Goal: Complete application form

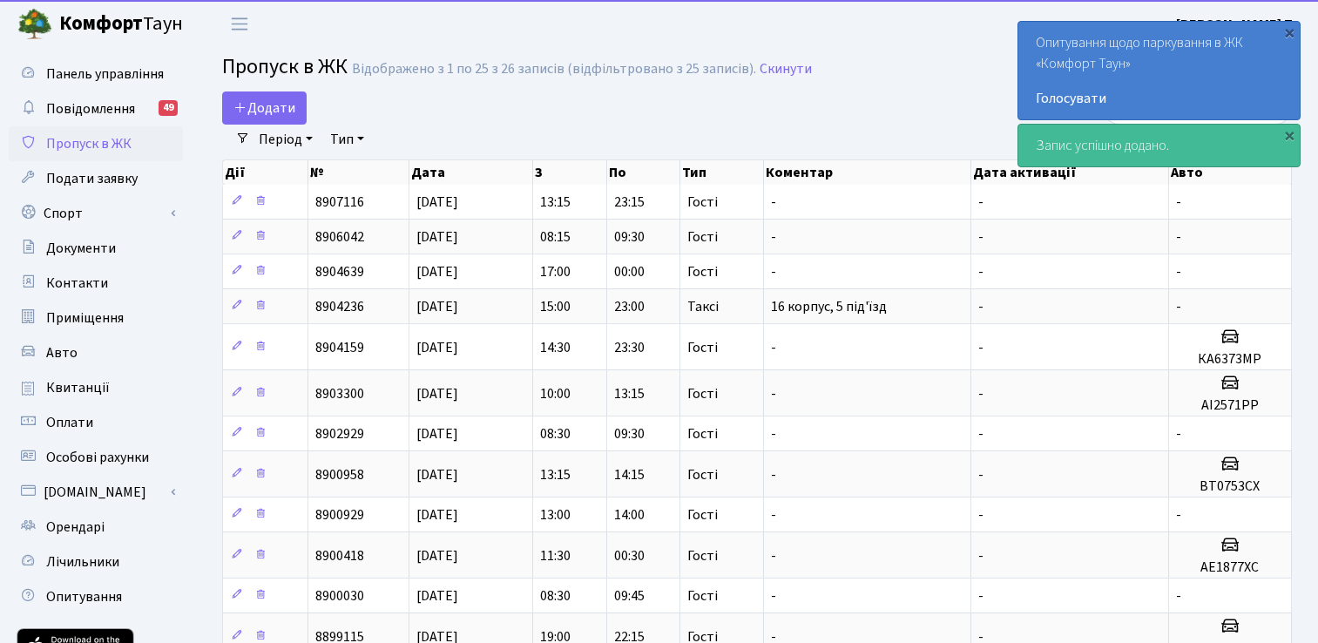
select select "25"
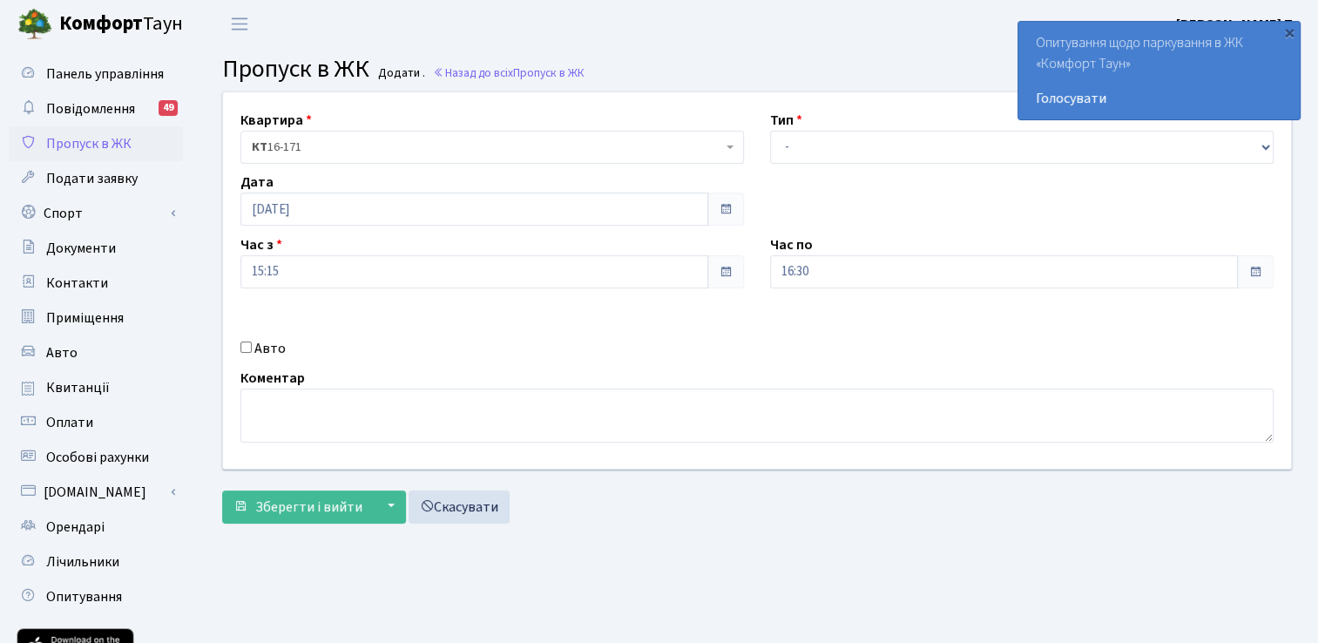
click at [251, 349] on input "Авто" at bounding box center [245, 346] width 11 height 11
checkbox input "true"
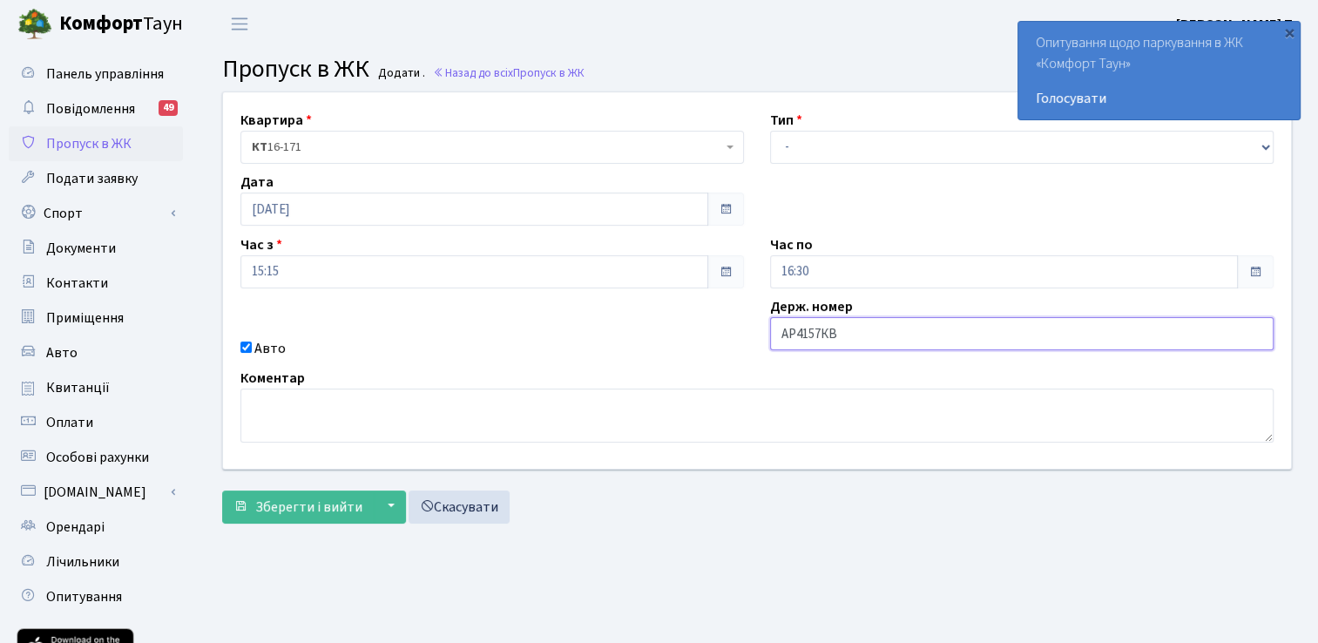
type input "АР4157КВ"
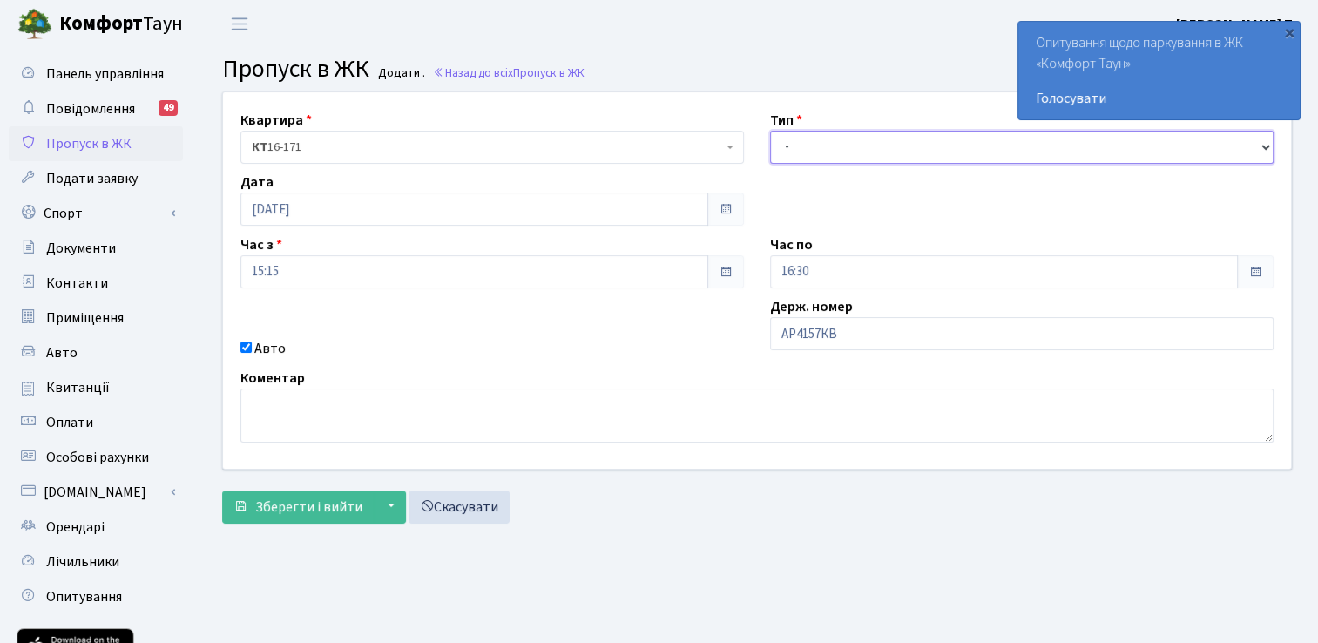
click at [822, 152] on select "- Доставка Таксі Гості Сервіс" at bounding box center [1022, 147] width 504 height 33
select select "3"
click at [770, 131] on select "- Доставка Таксі Гості Сервіс" at bounding box center [1022, 147] width 504 height 33
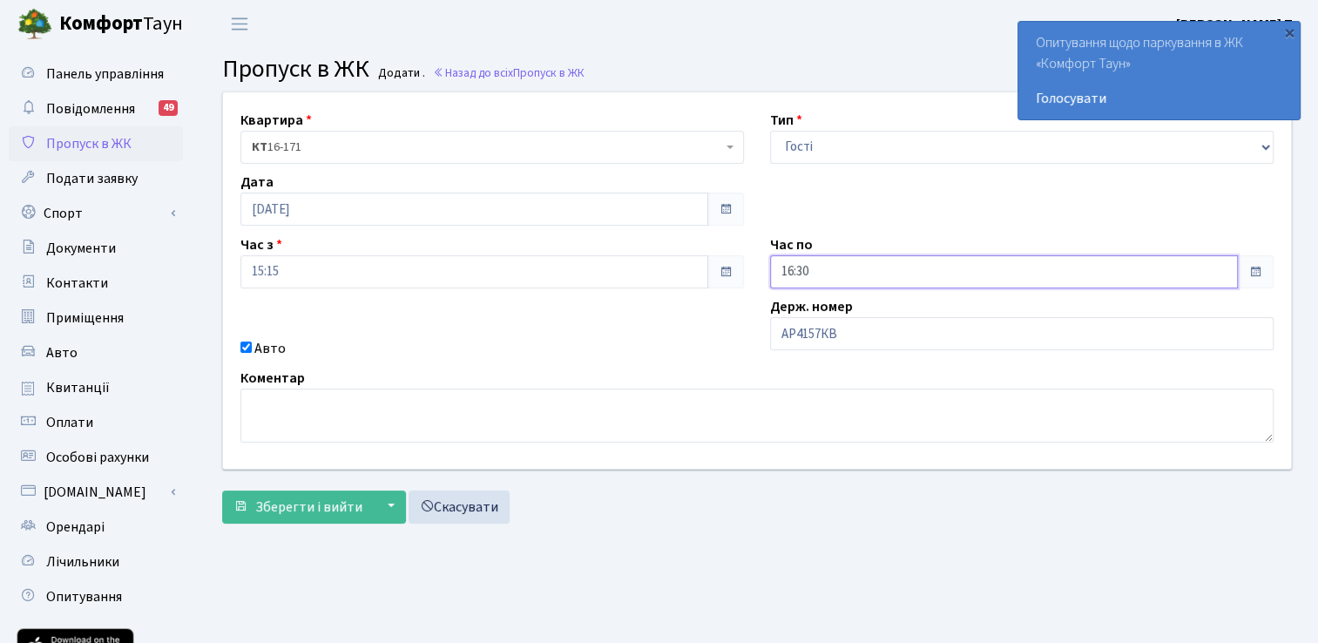
click at [848, 271] on input "16:30" at bounding box center [1004, 271] width 468 height 33
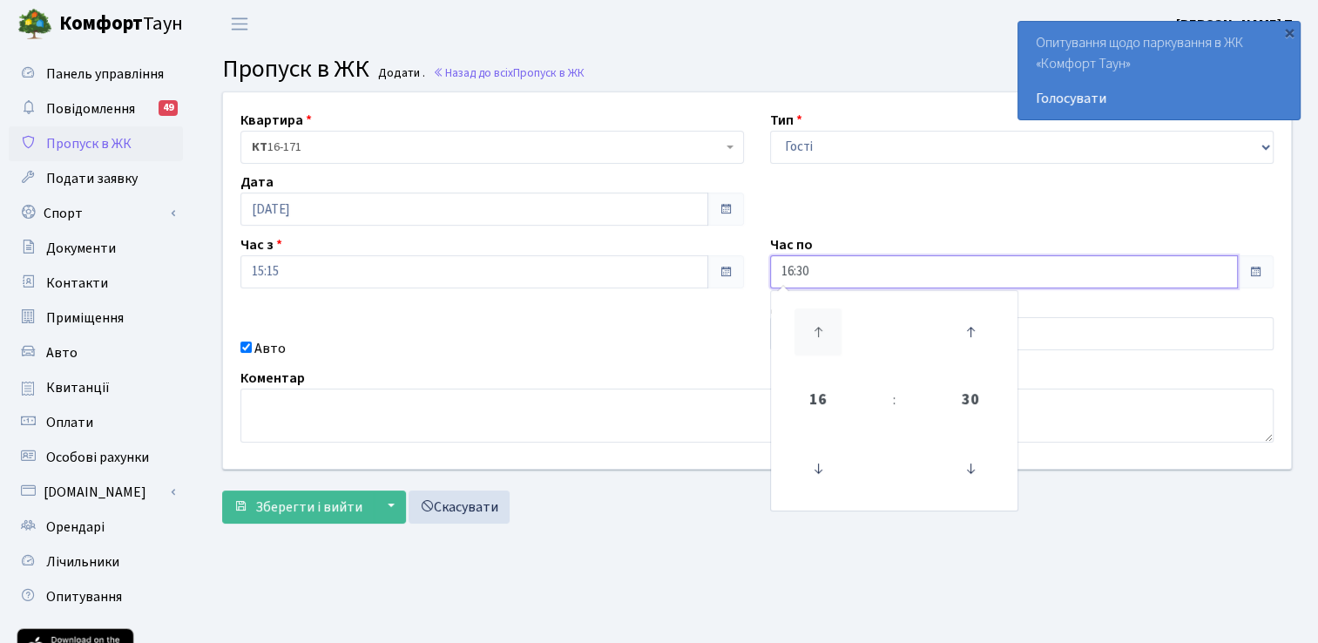
click at [819, 330] on icon at bounding box center [817, 331] width 47 height 47
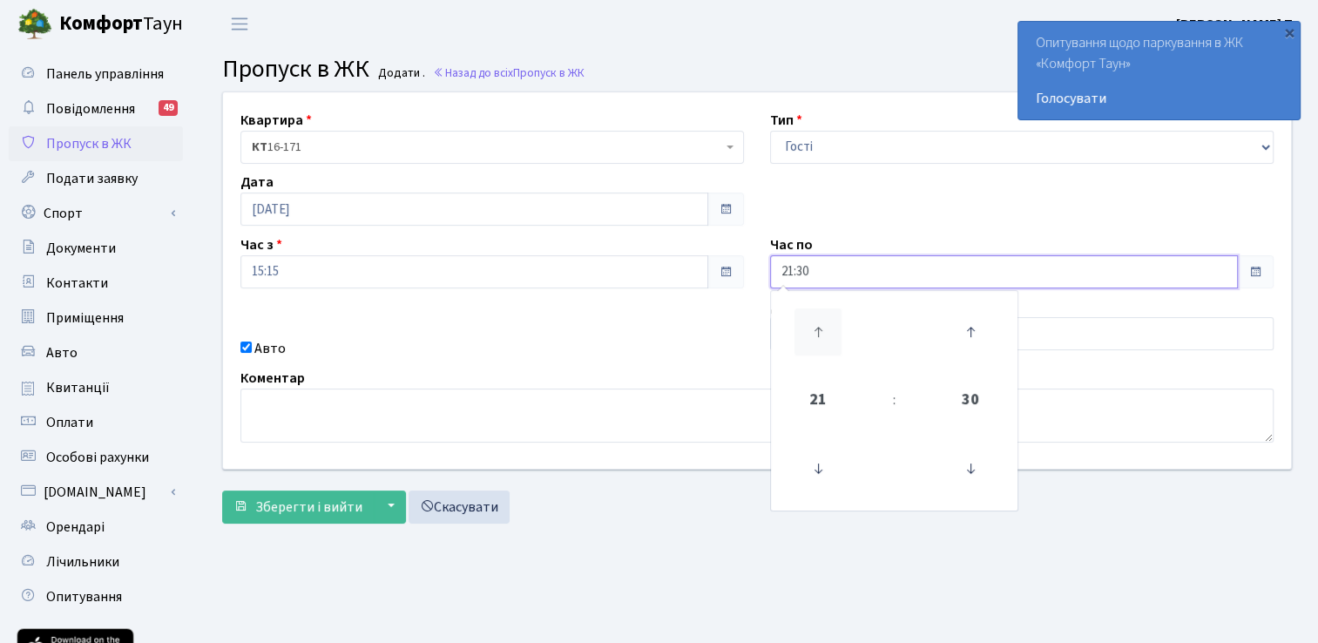
click at [819, 330] on icon at bounding box center [817, 331] width 47 height 47
type input "23:30"
click at [564, 386] on div "Коментар" at bounding box center [756, 405] width 1059 height 75
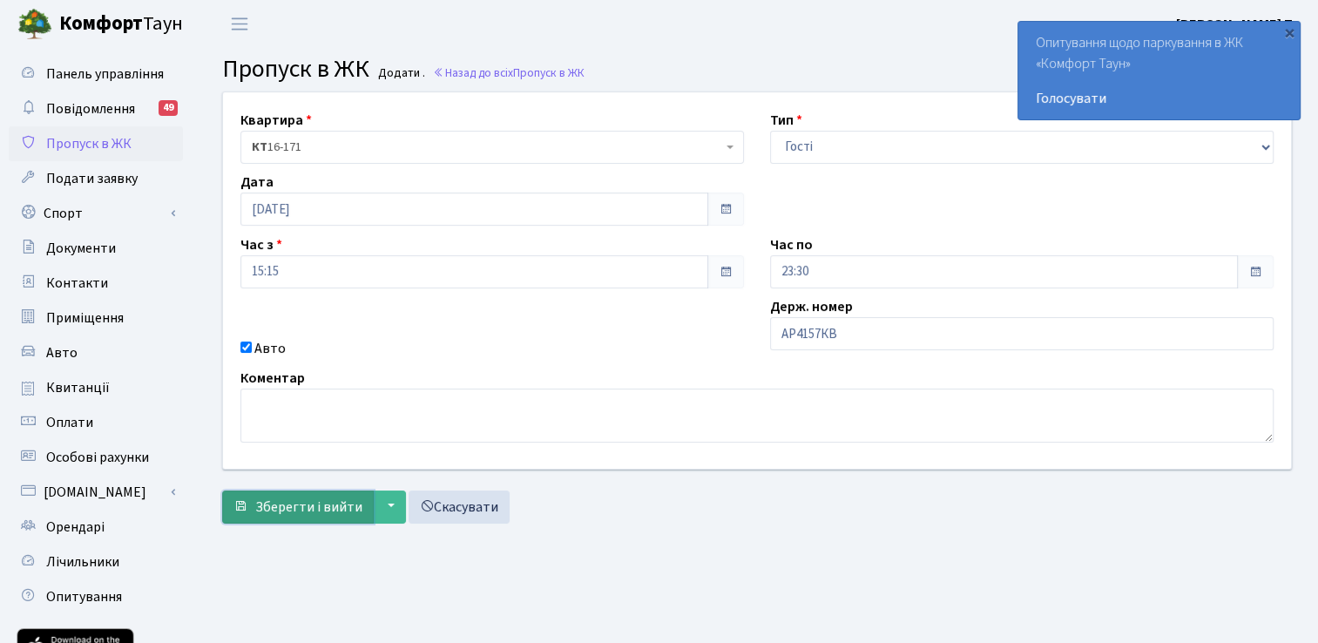
click at [263, 510] on span "Зберегти і вийти" at bounding box center [308, 506] width 107 height 19
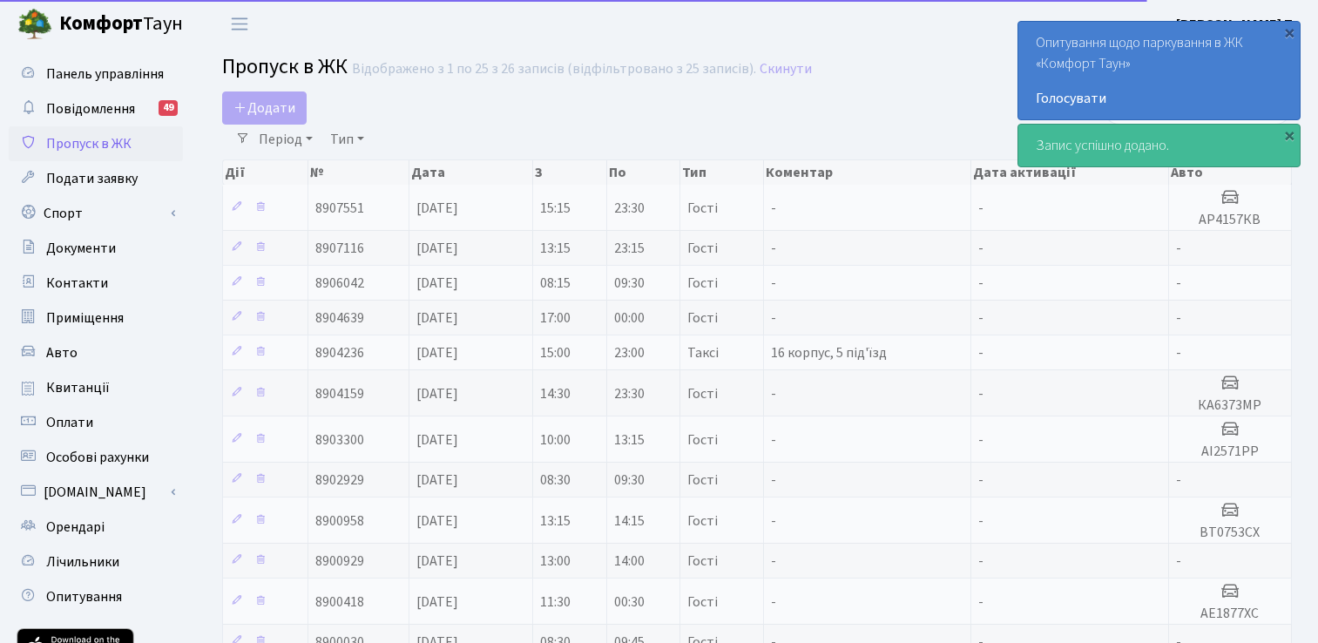
select select "25"
